Goal: Task Accomplishment & Management: Use online tool/utility

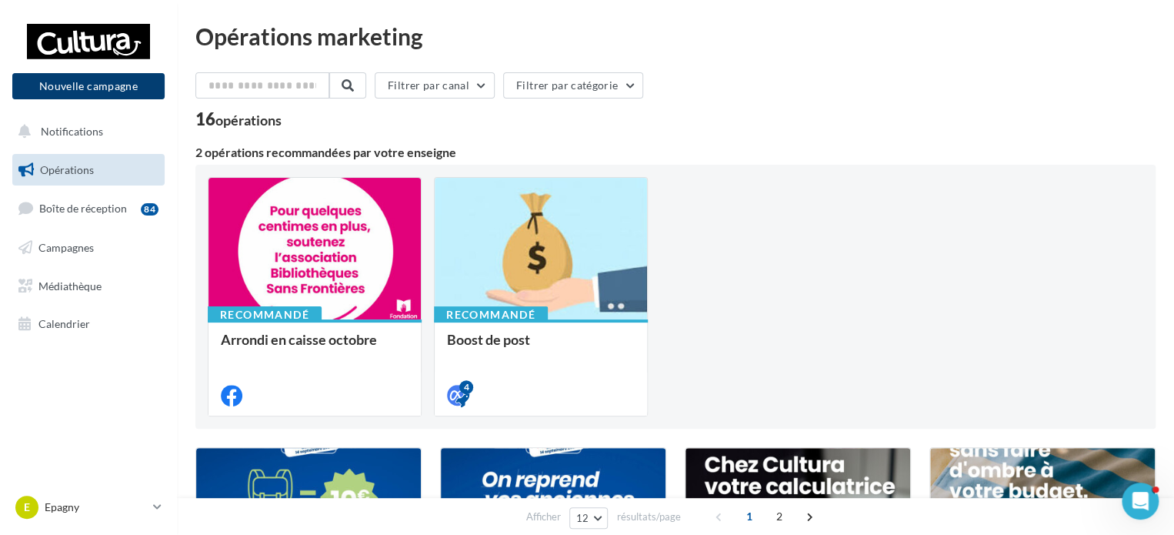
click at [114, 95] on button "Nouvelle campagne" at bounding box center [88, 86] width 152 height 26
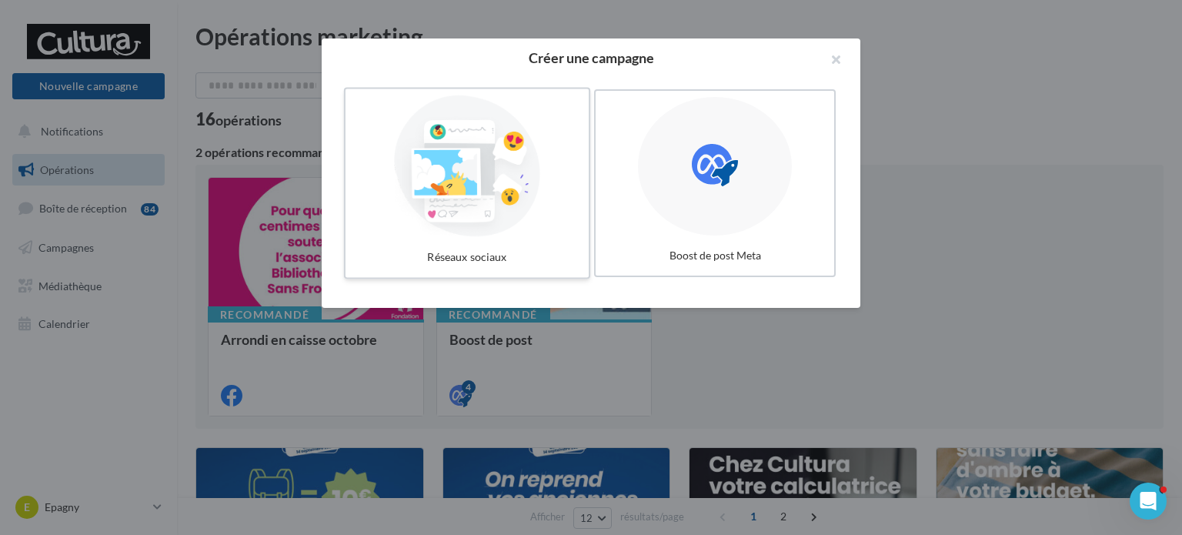
click at [402, 205] on div at bounding box center [467, 166] width 231 height 142
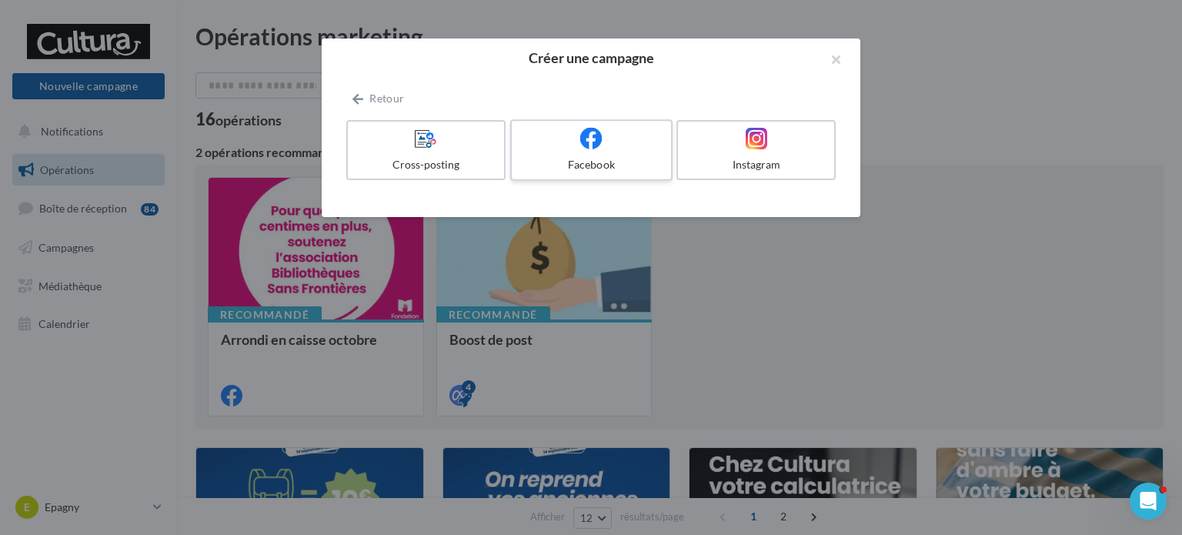
click at [582, 138] on icon at bounding box center [591, 138] width 22 height 22
click at [584, 131] on icon at bounding box center [591, 138] width 22 height 22
click at [581, 159] on div "Facebook" at bounding box center [591, 164] width 146 height 15
click at [838, 60] on button "button" at bounding box center [830, 61] width 62 height 46
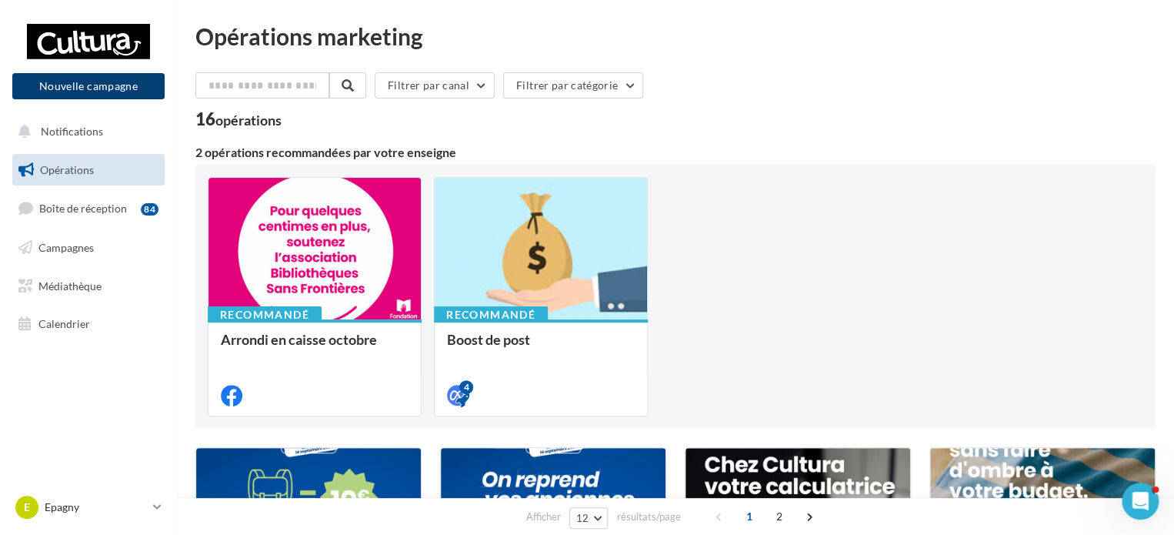
click at [91, 92] on button "Nouvelle campagne" at bounding box center [88, 86] width 152 height 26
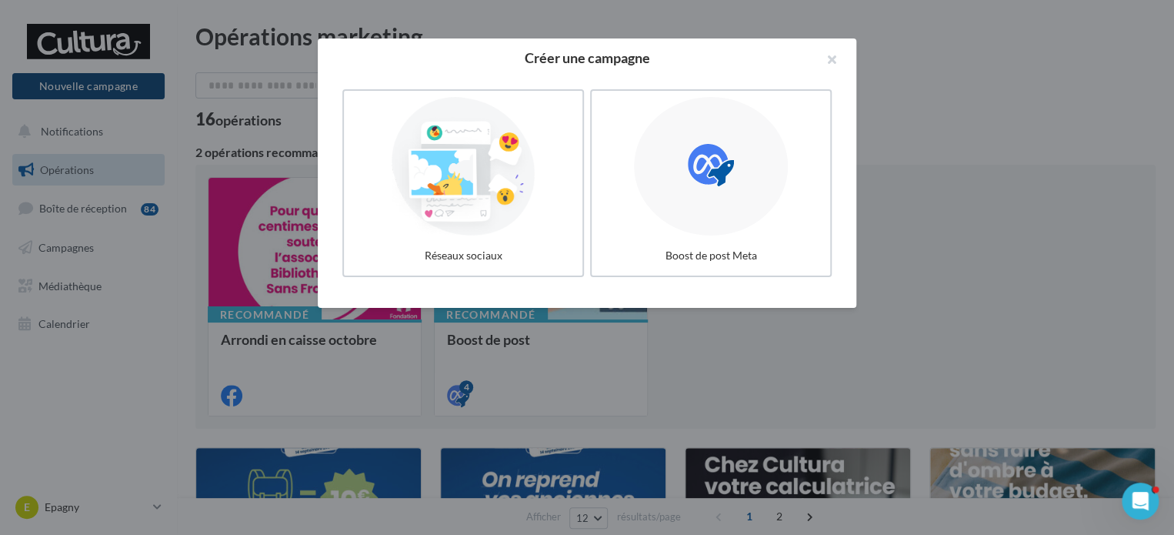
click at [91, 92] on div at bounding box center [587, 267] width 1174 height 535
